Goal: Task Accomplishment & Management: Complete application form

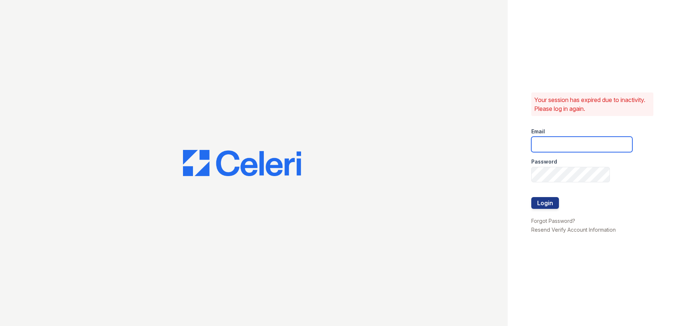
click at [577, 142] on input "email" at bounding box center [581, 144] width 101 height 15
type input "[EMAIL_ADDRESS][DOMAIN_NAME]"
click at [540, 201] on button "Login" at bounding box center [545, 203] width 28 height 12
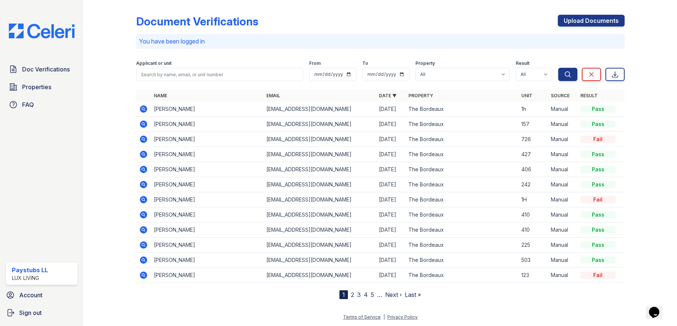
click at [580, 31] on div "Upload Documents" at bounding box center [591, 24] width 67 height 19
click at [577, 20] on link "Upload Documents" at bounding box center [591, 21] width 67 height 12
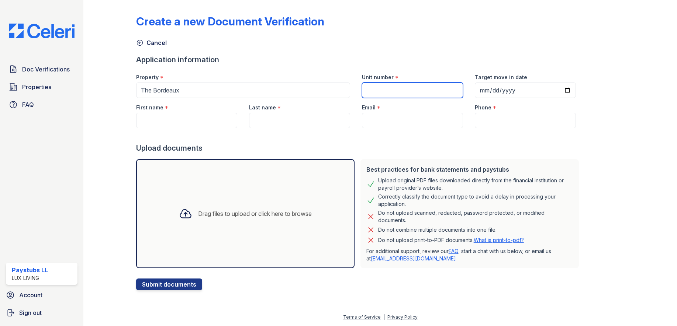
click at [389, 91] on input "Unit number" at bounding box center [412, 90] width 101 height 15
paste input "[PERSON_NAME]"
type input "[PERSON_NAME]"
click at [393, 91] on input "Unit number" at bounding box center [412, 90] width 101 height 15
type input "123"
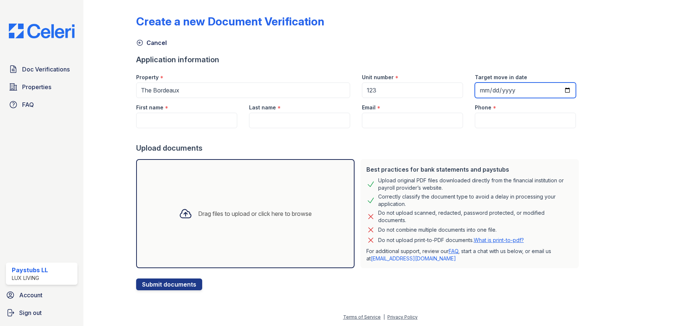
click at [492, 94] on input "Target move in date" at bounding box center [525, 90] width 101 height 15
click at [554, 90] on input "Target move in date" at bounding box center [525, 90] width 101 height 15
drag, startPoint x: 559, startPoint y: 88, endPoint x: 559, endPoint y: 95, distance: 6.6
click at [559, 88] on input "[DATE]" at bounding box center [525, 90] width 101 height 15
type input "[DATE]"
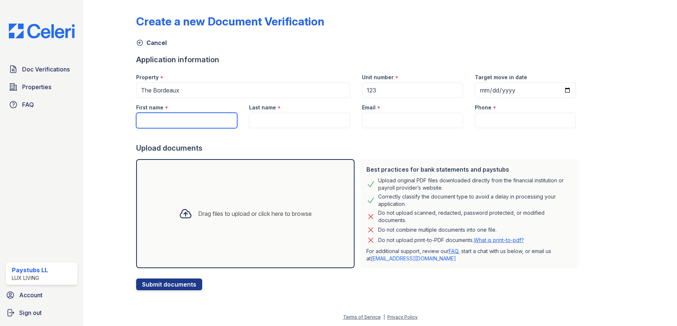
click at [202, 118] on input "First name" at bounding box center [186, 120] width 101 height 15
paste input "[PERSON_NAME]"
click at [177, 121] on input "[PERSON_NAME]" at bounding box center [186, 120] width 101 height 15
type input "[PERSON_NAME]"
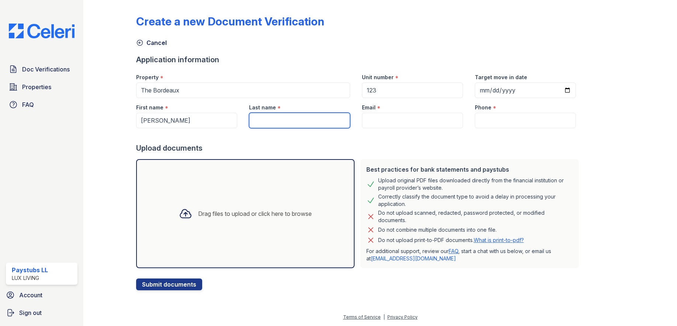
click at [265, 121] on input "Last name" at bounding box center [299, 120] width 101 height 15
paste input "Buno"
type input "Buno"
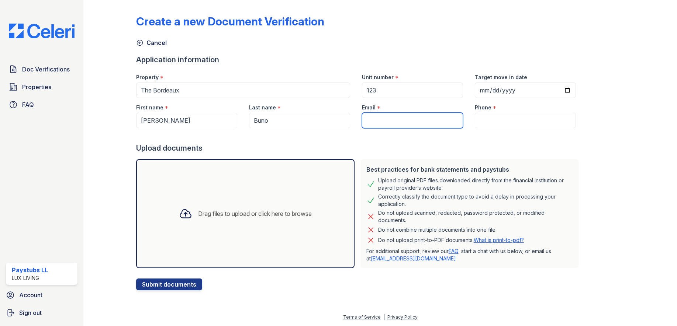
click at [400, 121] on input "Email" at bounding box center [412, 120] width 101 height 15
type input "[EMAIL_ADDRESS][DOMAIN_NAME]"
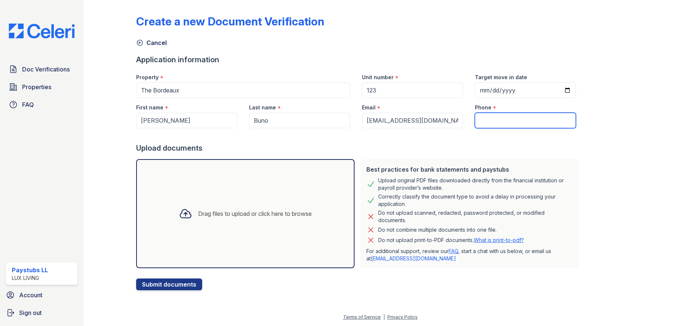
click at [508, 122] on input "Phone" at bounding box center [525, 120] width 101 height 15
type input "3145903998"
click at [329, 300] on div "Create a new Document Verification Cancel Application information Property * Th…" at bounding box center [380, 151] width 570 height 302
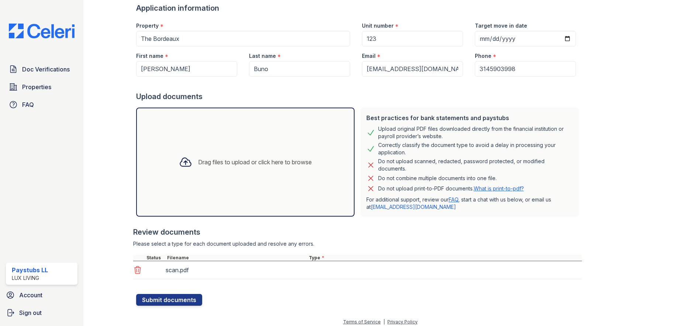
scroll to position [56, 0]
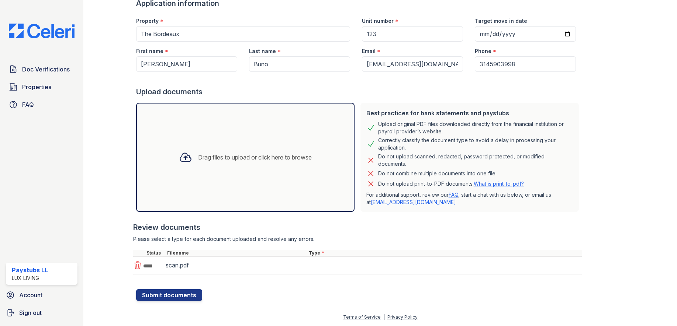
click at [327, 268] on div "scan.pdf" at bounding box center [357, 266] width 448 height 18
click at [313, 264] on div "scan.pdf" at bounding box center [357, 266] width 448 height 18
click at [271, 275] on div "scan.pdf" at bounding box center [357, 266] width 448 height 18
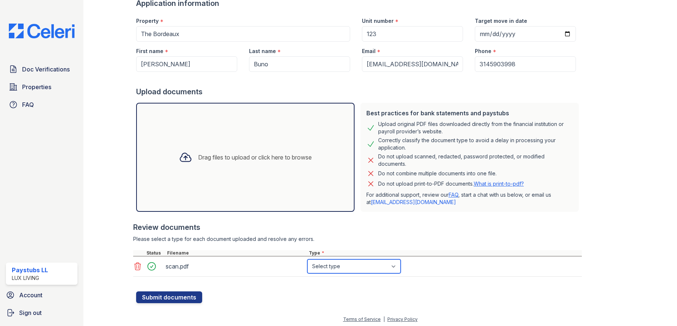
click at [357, 273] on select "Select type Paystub Bank Statement Offer Letter Tax Documents Benefit Award Let…" at bounding box center [353, 267] width 93 height 14
click at [307, 260] on select "Select type Paystub Bank Statement Offer Letter Tax Documents Benefit Award Let…" at bounding box center [353, 267] width 93 height 14
click at [330, 267] on select "Select type Paystub Bank Statement Offer Letter Tax Documents Benefit Award Let…" at bounding box center [353, 267] width 93 height 14
select select "paystub"
click at [307, 260] on select "Select type Paystub Bank Statement Offer Letter Tax Documents Benefit Award Let…" at bounding box center [353, 267] width 93 height 14
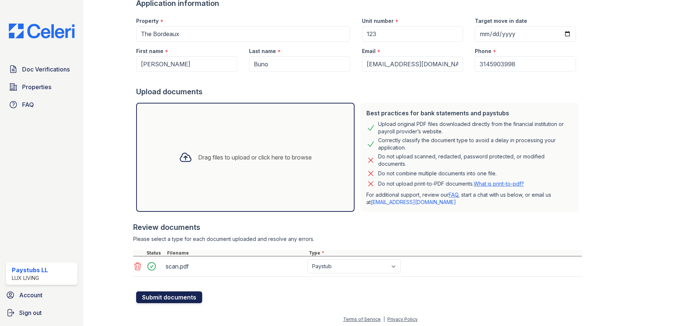
click at [150, 298] on button "Submit documents" at bounding box center [169, 298] width 66 height 12
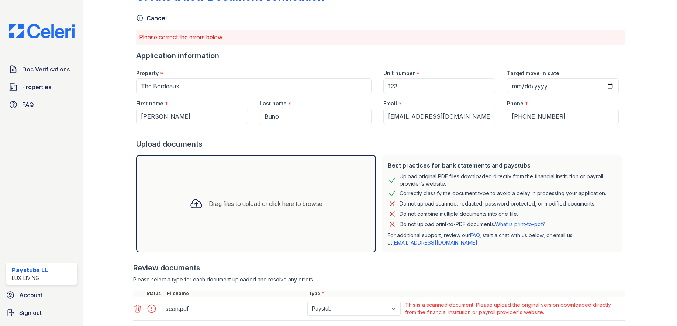
scroll to position [71, 0]
